Goal: Task Accomplishment & Management: Use online tool/utility

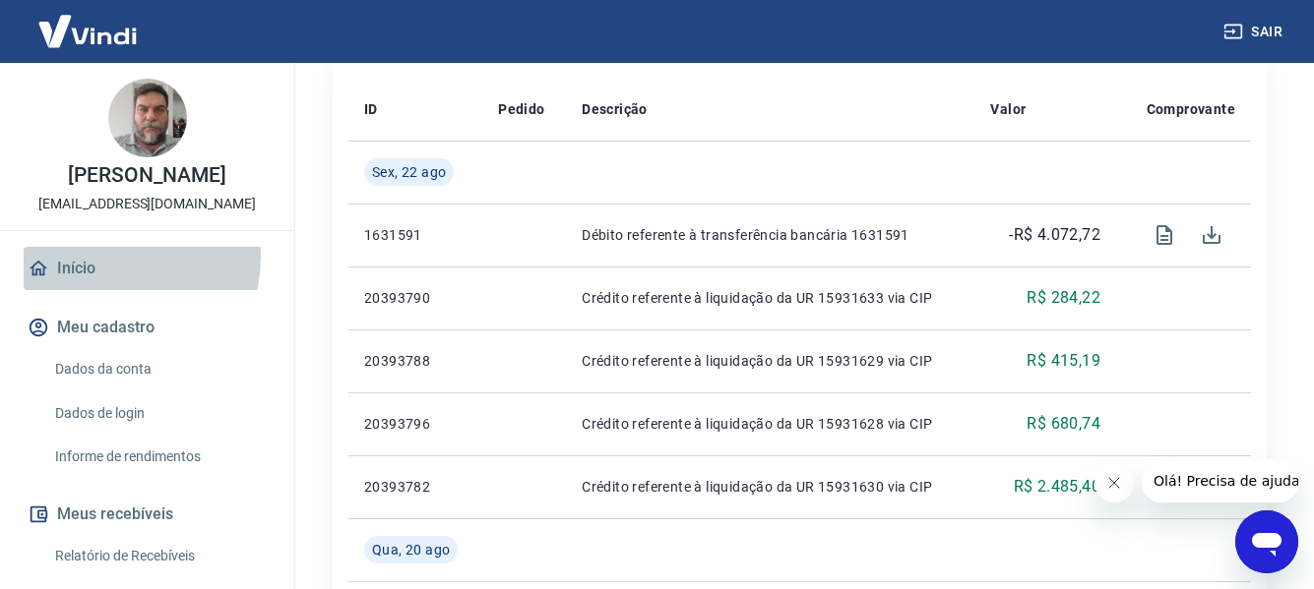
click at [79, 277] on link "Início" at bounding box center [147, 268] width 247 height 43
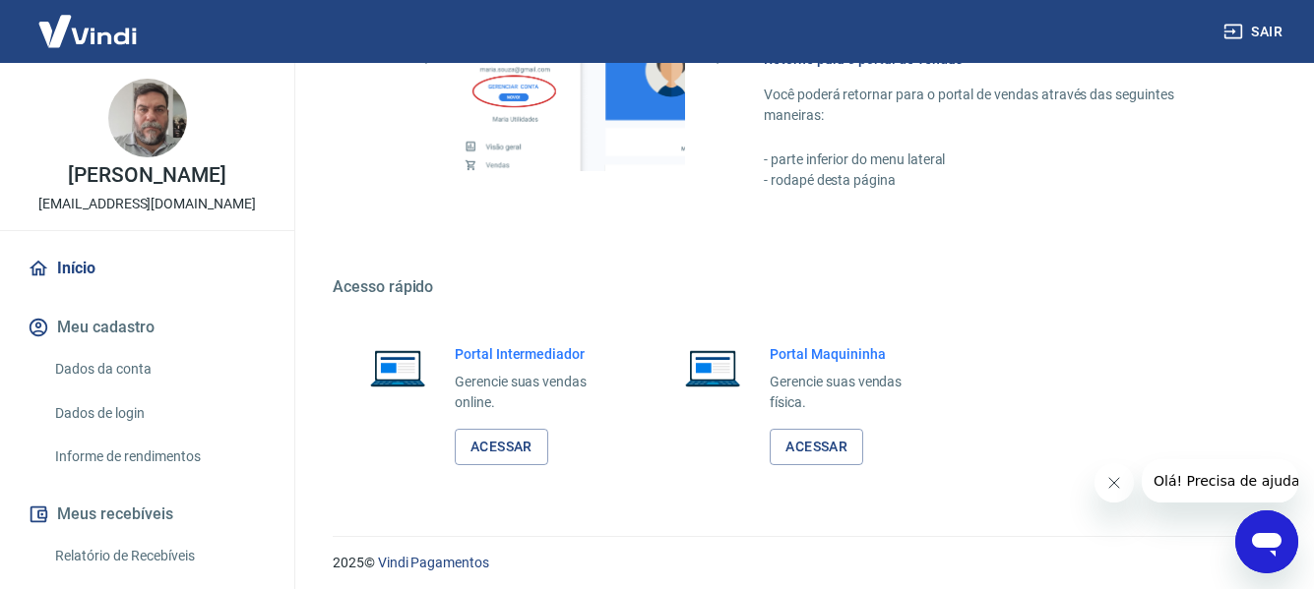
scroll to position [1025, 0]
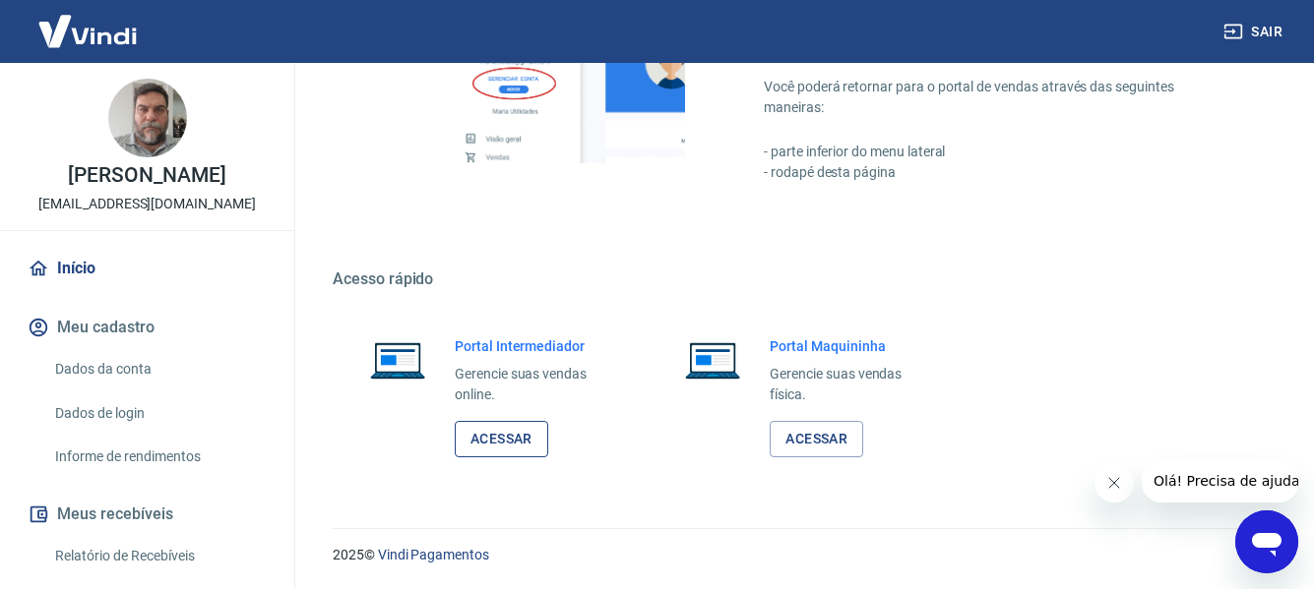
click at [484, 431] on link "Acessar" at bounding box center [501, 439] width 93 height 36
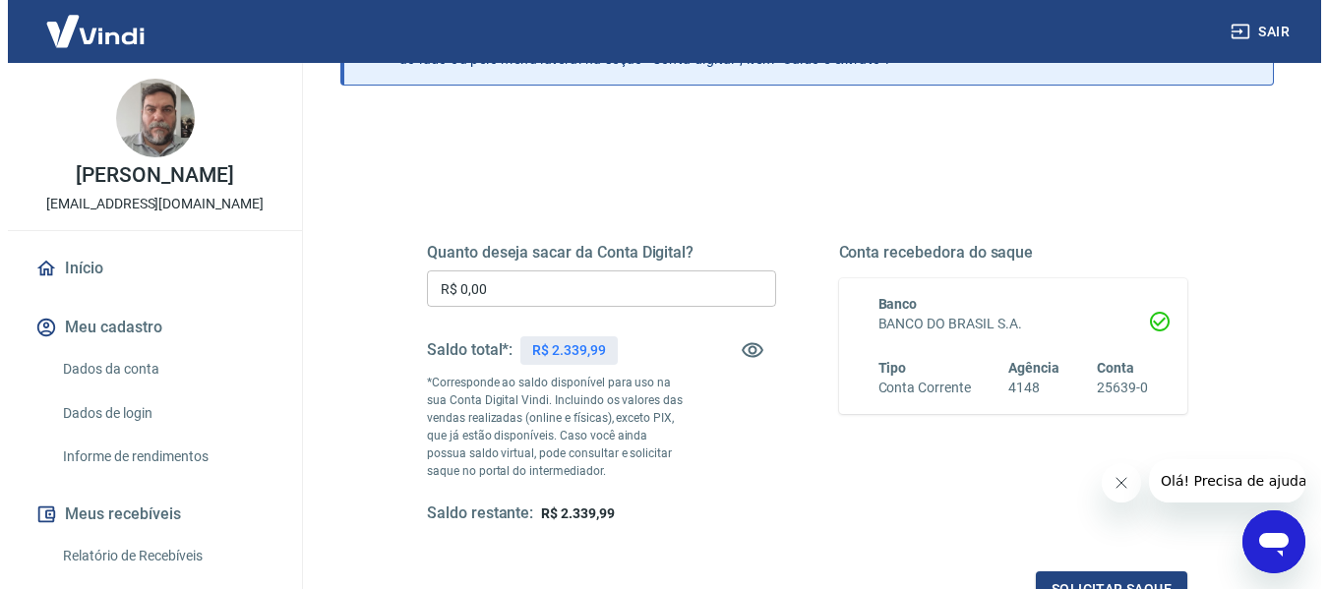
scroll to position [197, 0]
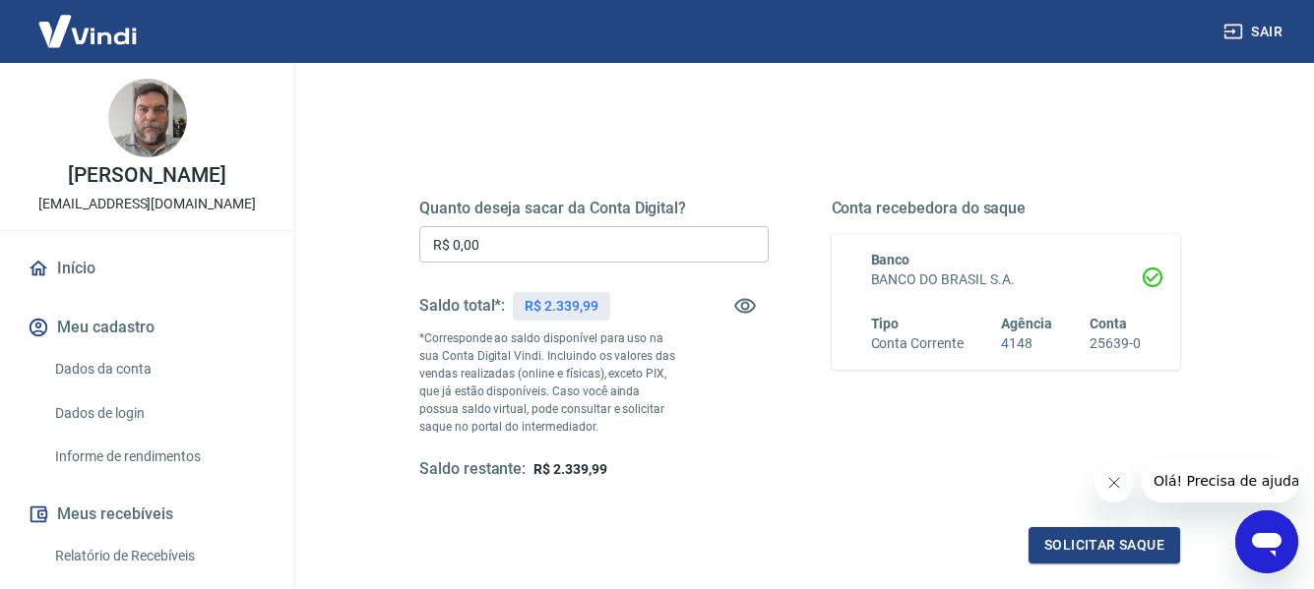
click at [580, 238] on input "R$ 0,00" at bounding box center [593, 244] width 349 height 36
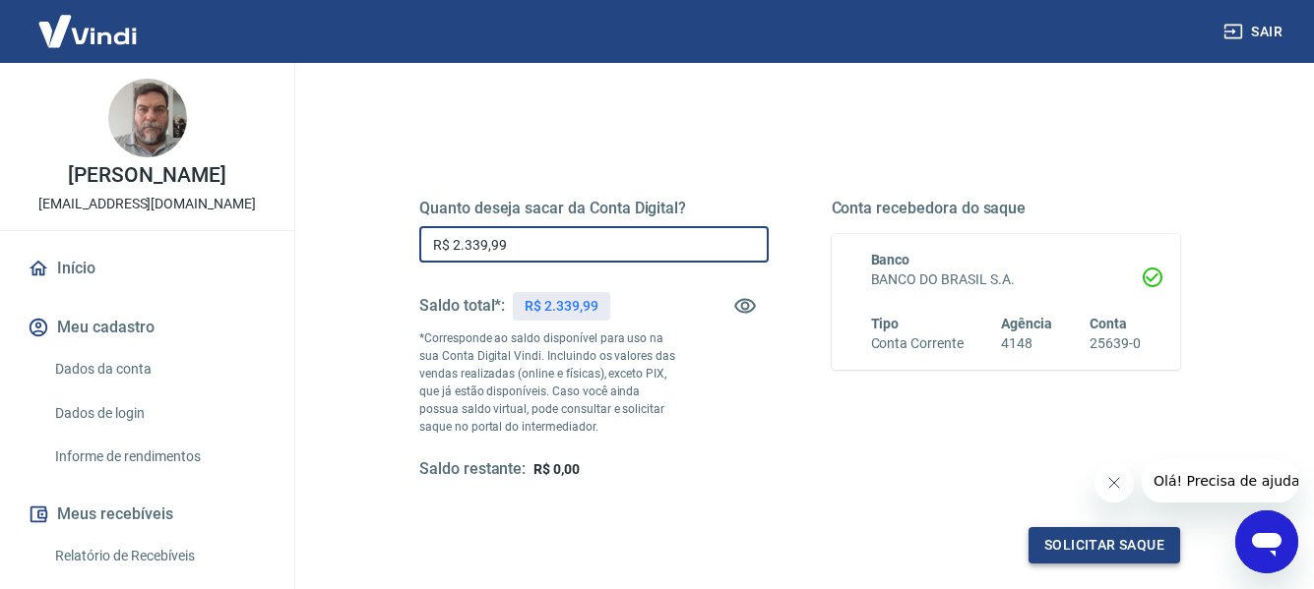
type input "R$ 2.339,99"
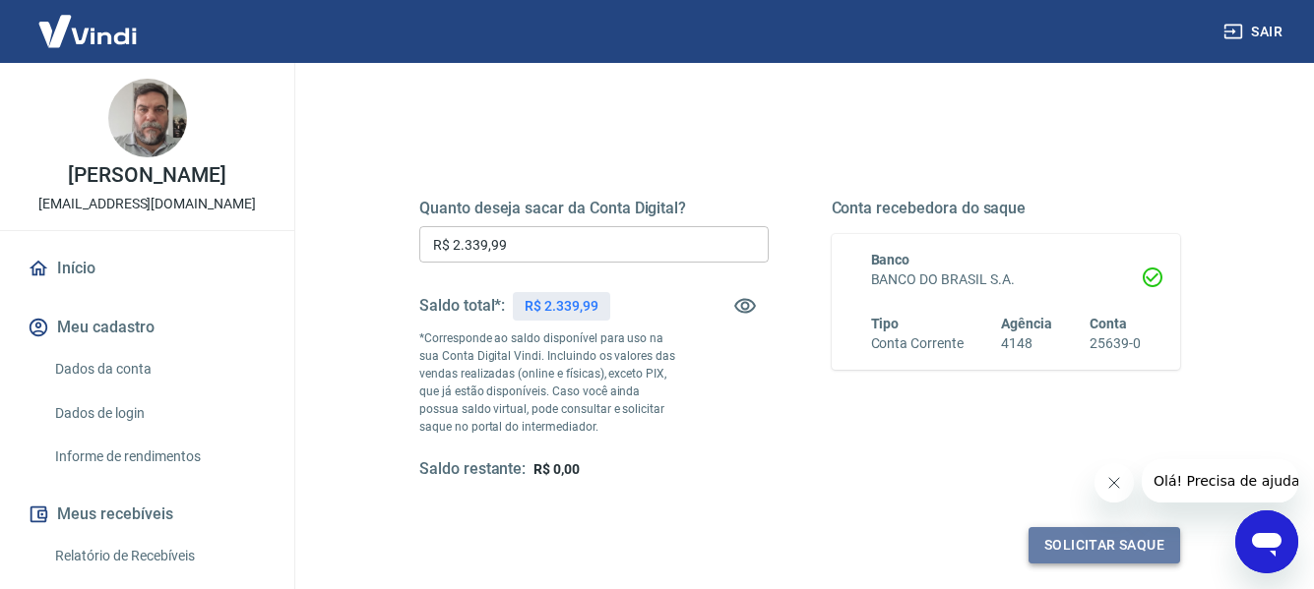
click at [1097, 548] on button "Solicitar saque" at bounding box center [1104, 545] width 152 height 36
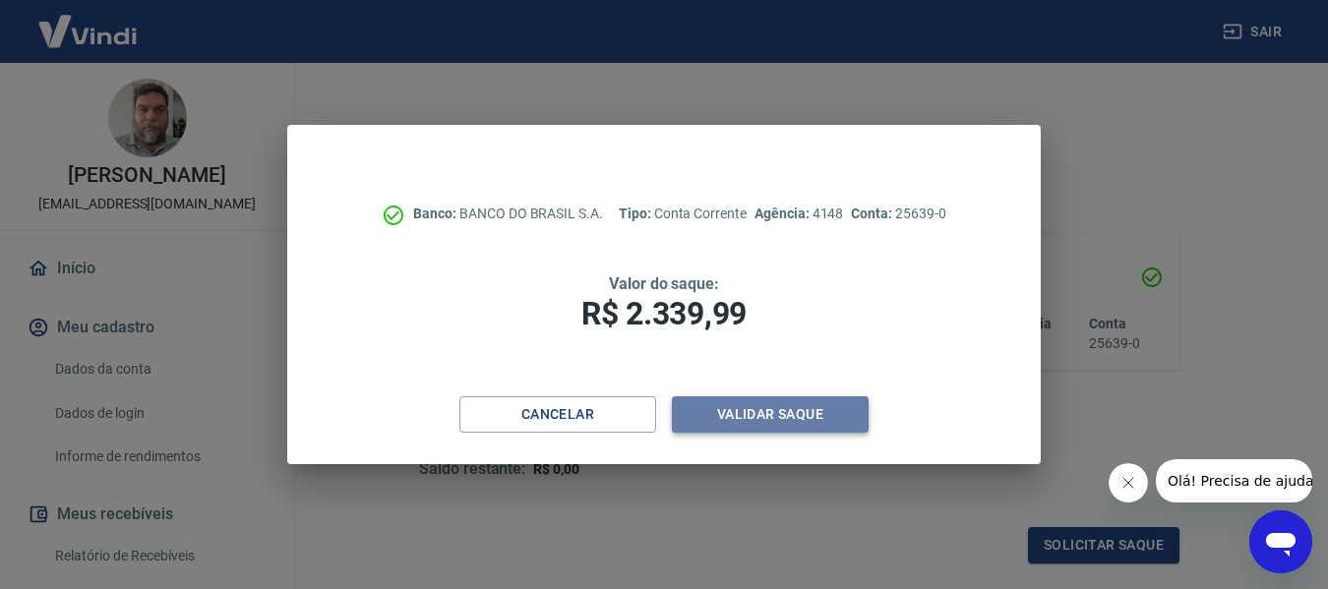
click at [775, 423] on button "Validar saque" at bounding box center [770, 415] width 197 height 36
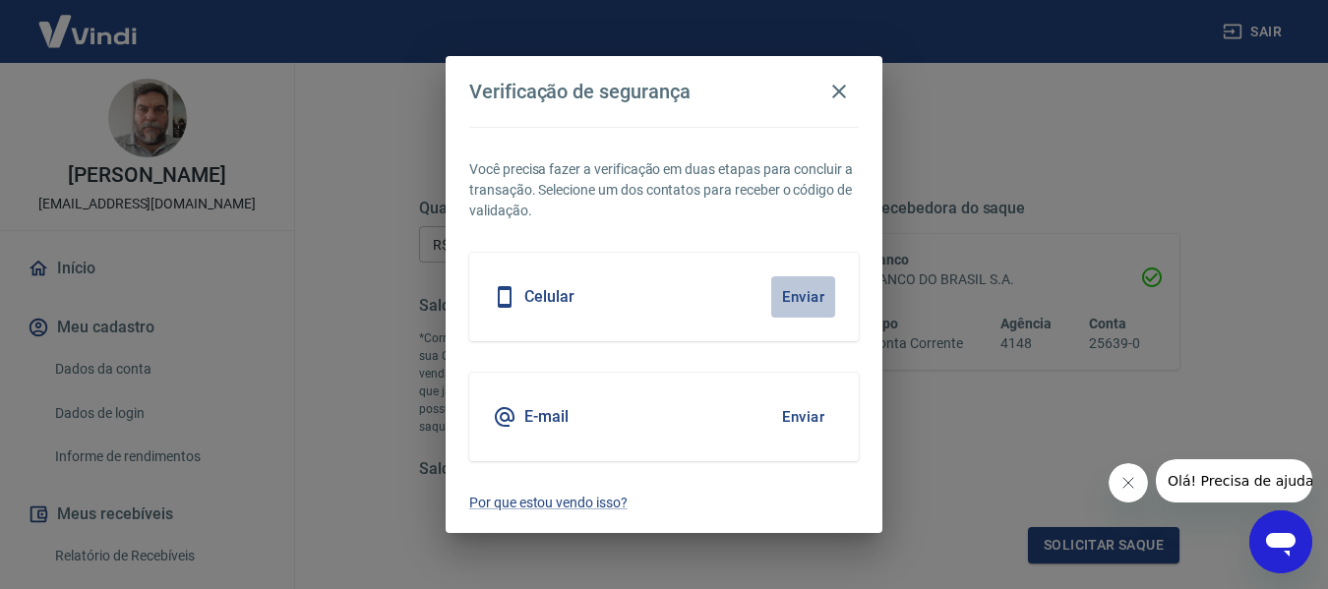
click at [792, 289] on button "Enviar" at bounding box center [803, 296] width 64 height 41
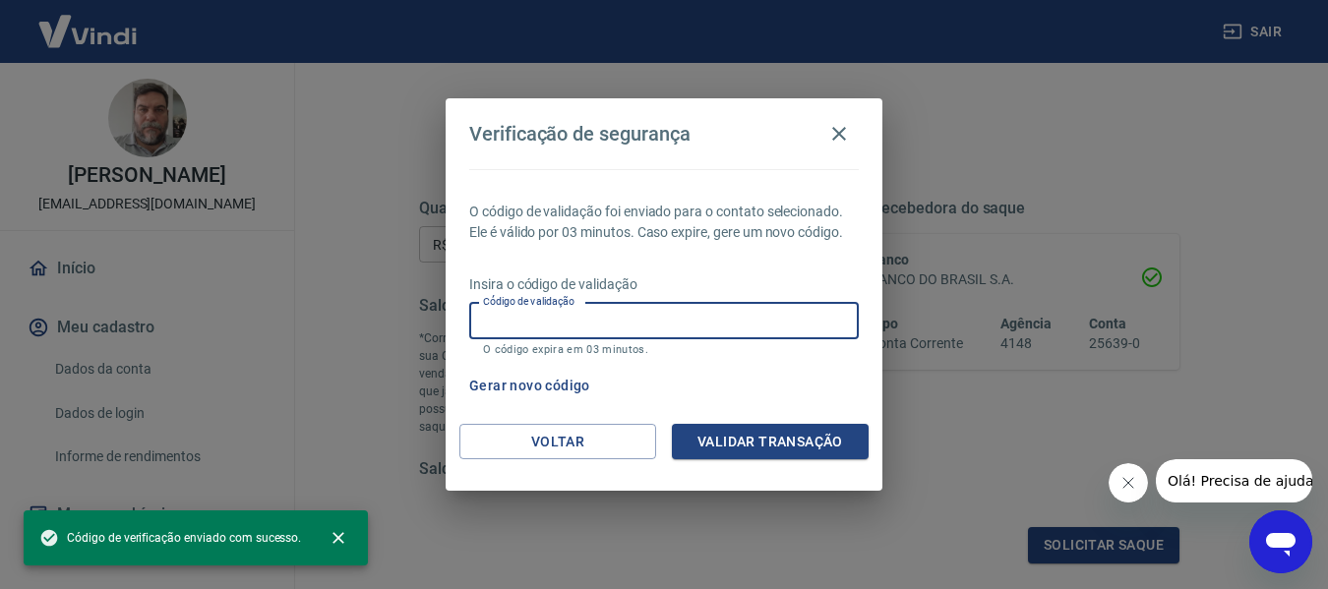
click at [690, 332] on input "Código de validação" at bounding box center [664, 321] width 390 height 36
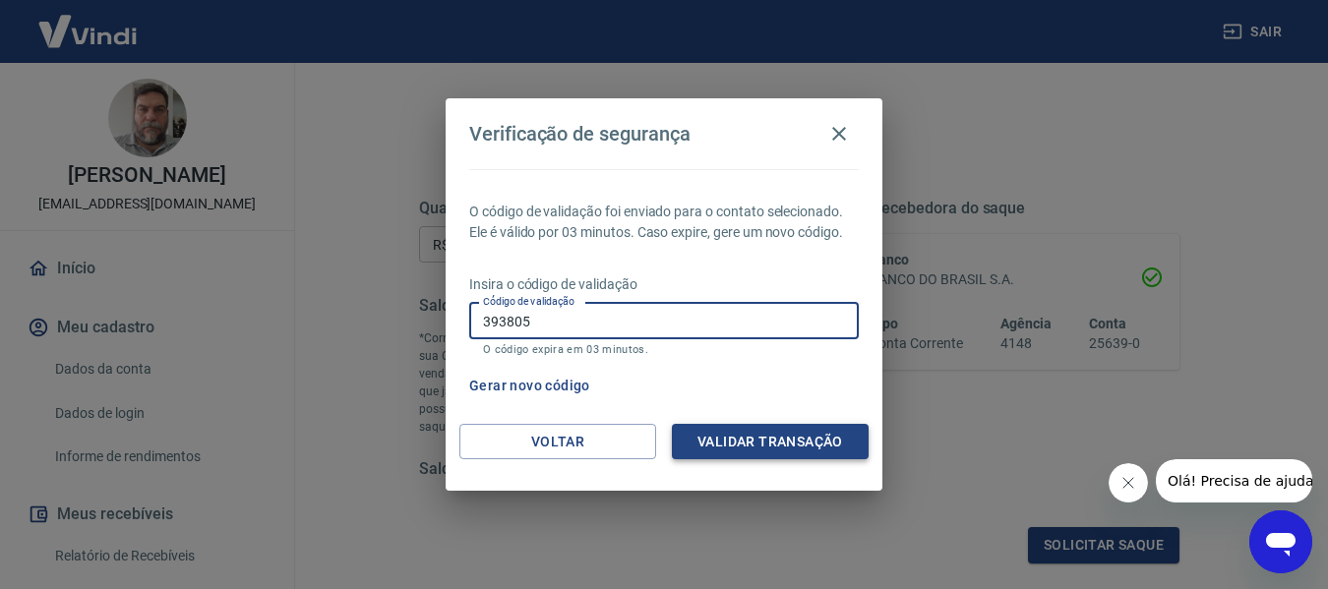
type input "393805"
click at [759, 444] on button "Validar transação" at bounding box center [770, 442] width 197 height 36
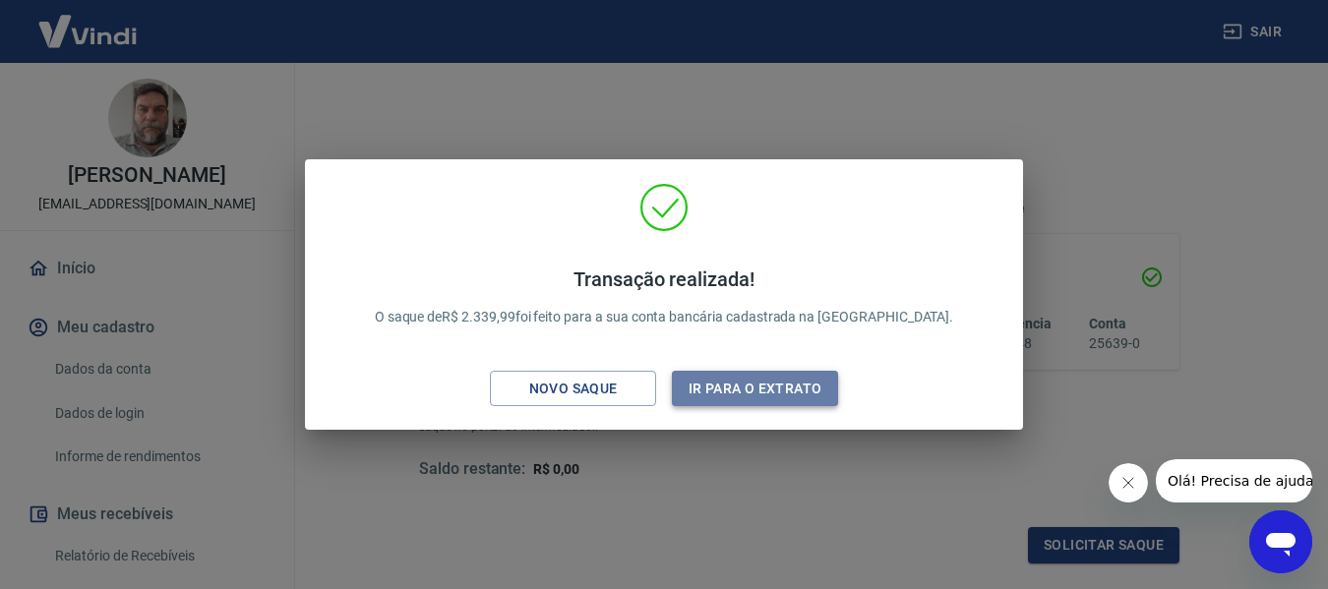
click at [767, 395] on button "Ir para o extrato" at bounding box center [755, 389] width 166 height 36
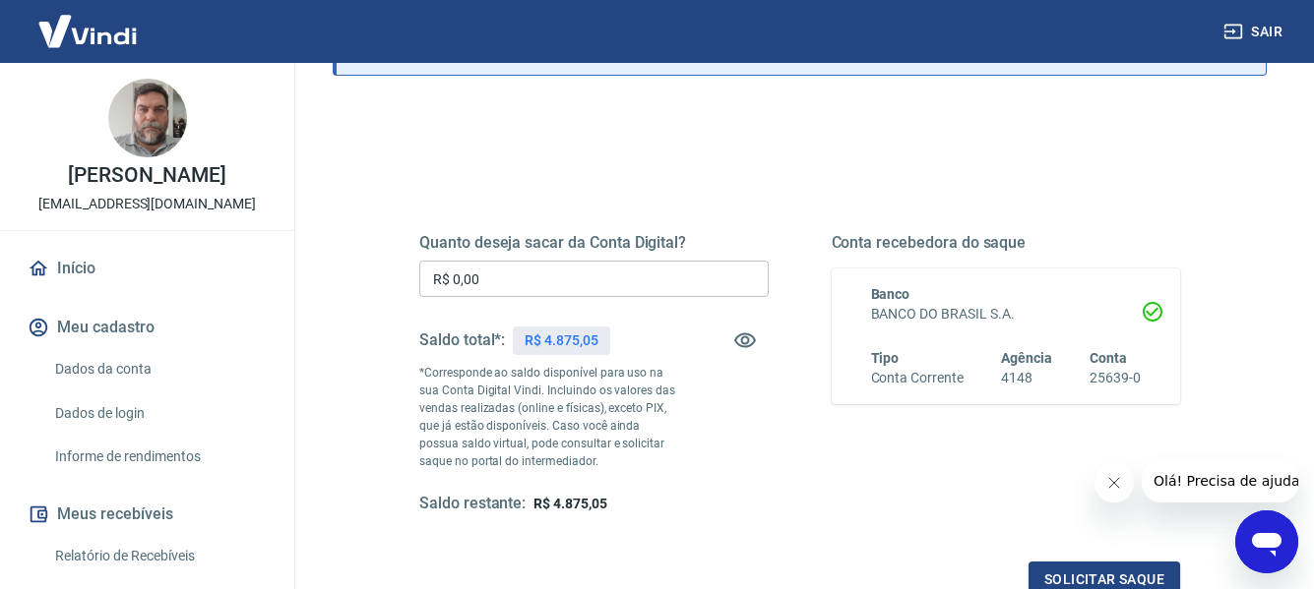
scroll to position [197, 0]
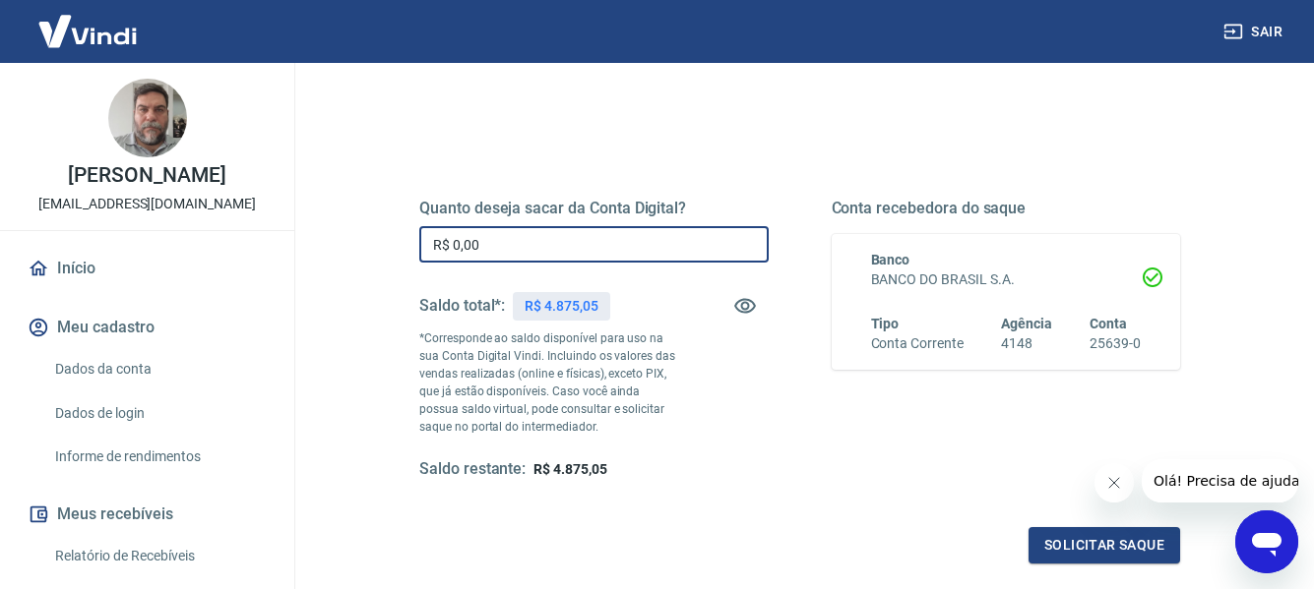
click at [515, 242] on input "R$ 0,00" at bounding box center [593, 244] width 349 height 36
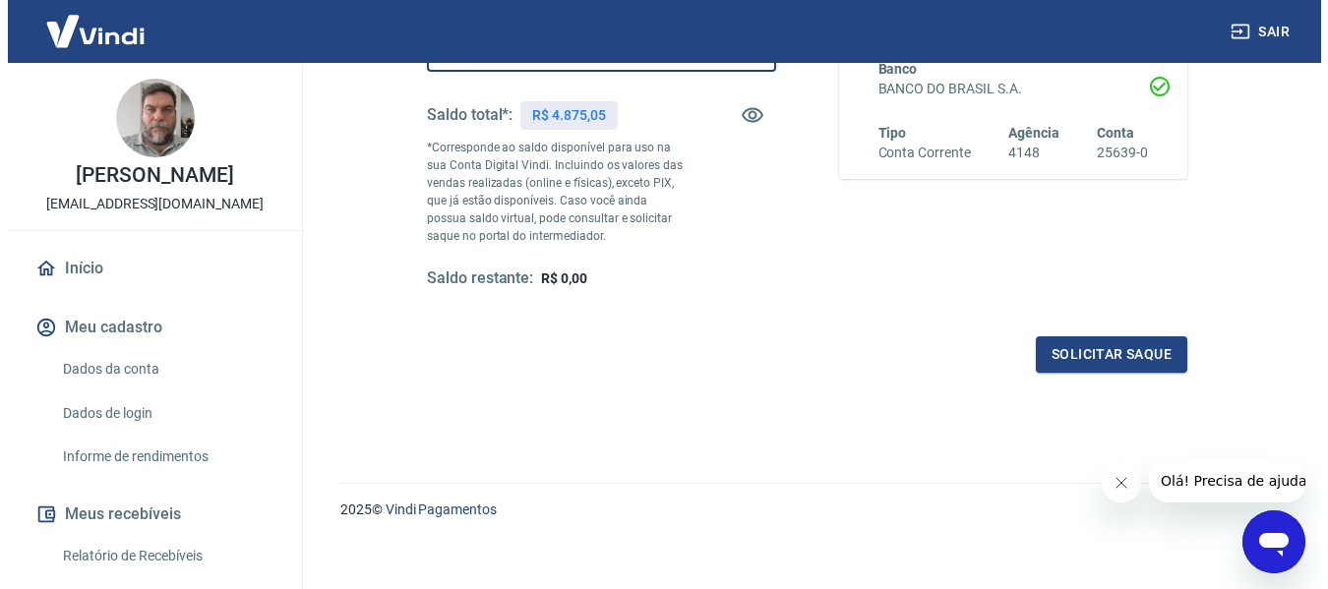
scroll to position [401, 0]
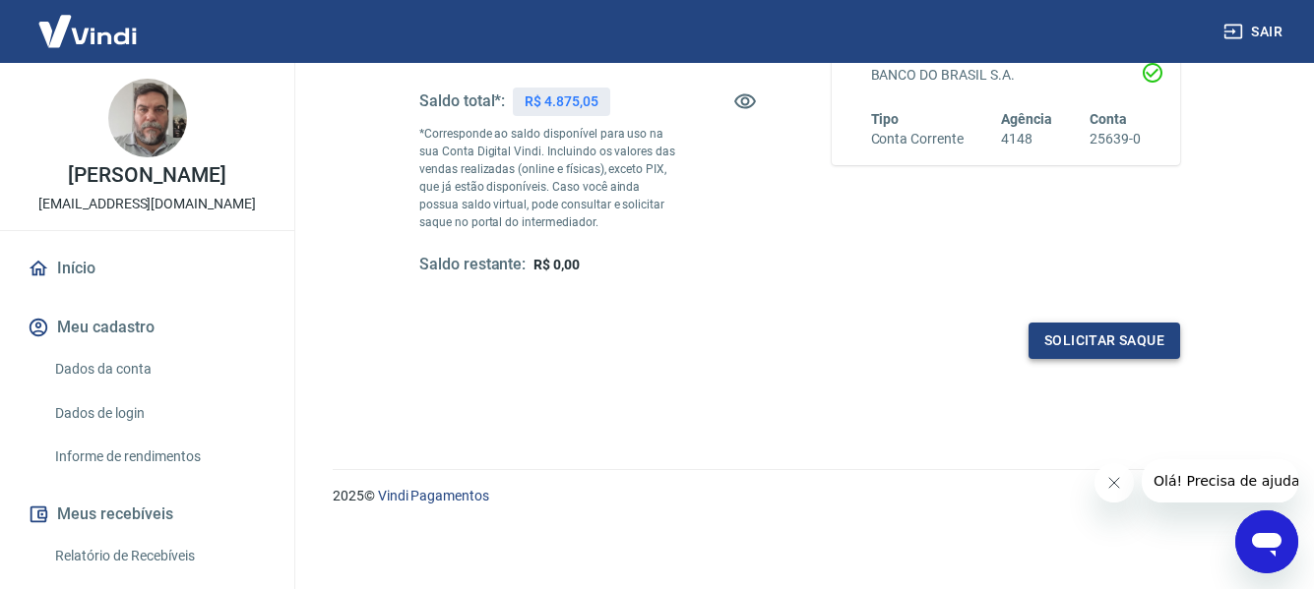
type input "R$ 4.875,05"
click at [1124, 344] on button "Solicitar saque" at bounding box center [1104, 341] width 152 height 36
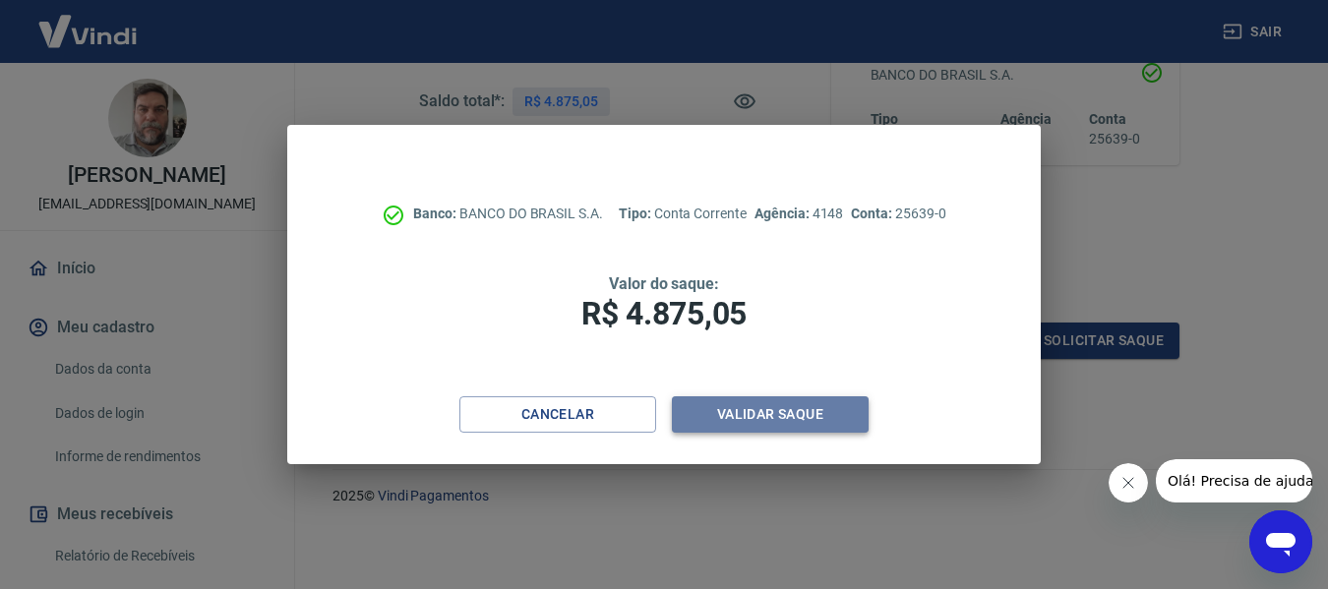
click at [777, 415] on button "Validar saque" at bounding box center [770, 415] width 197 height 36
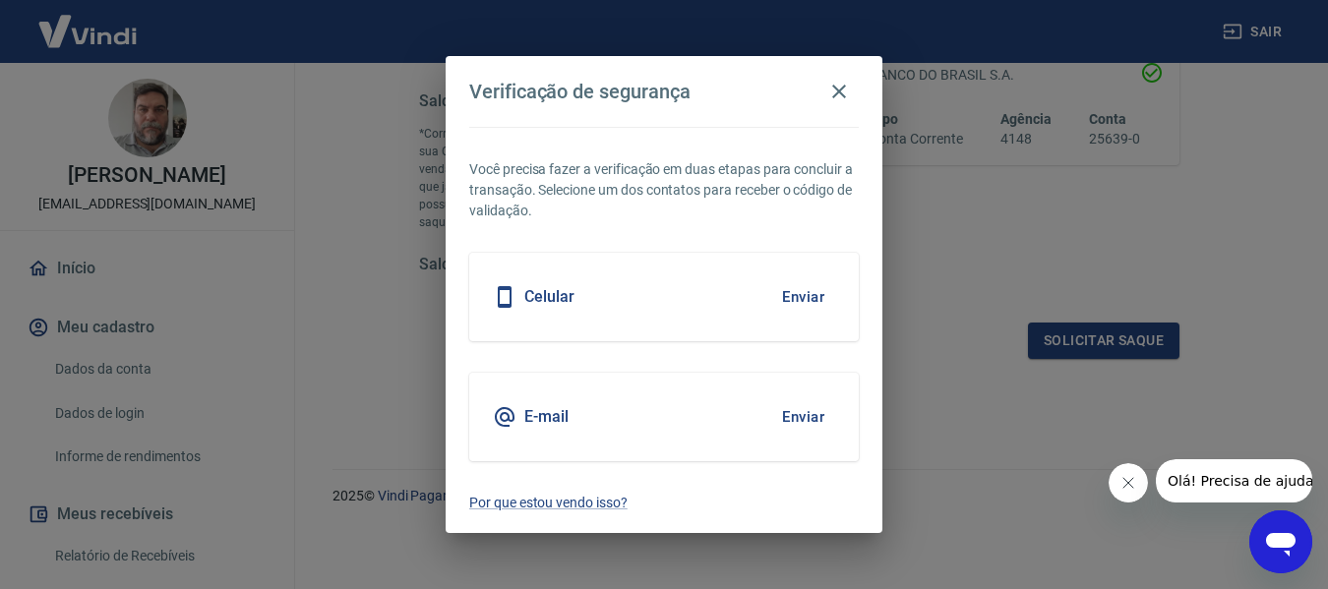
click at [806, 300] on button "Enviar" at bounding box center [803, 296] width 64 height 41
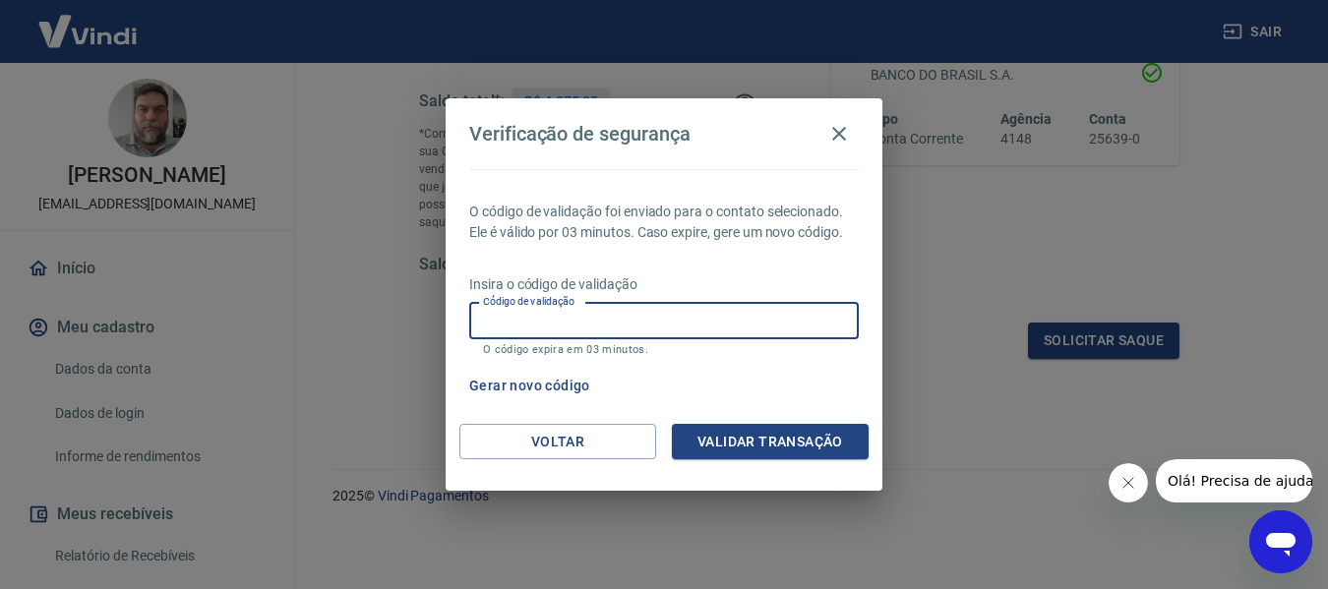
click at [725, 308] on input "Código de validação" at bounding box center [664, 321] width 390 height 36
type input "524459"
click at [748, 444] on button "Validar transação" at bounding box center [770, 442] width 197 height 36
